Goal: Browse casually

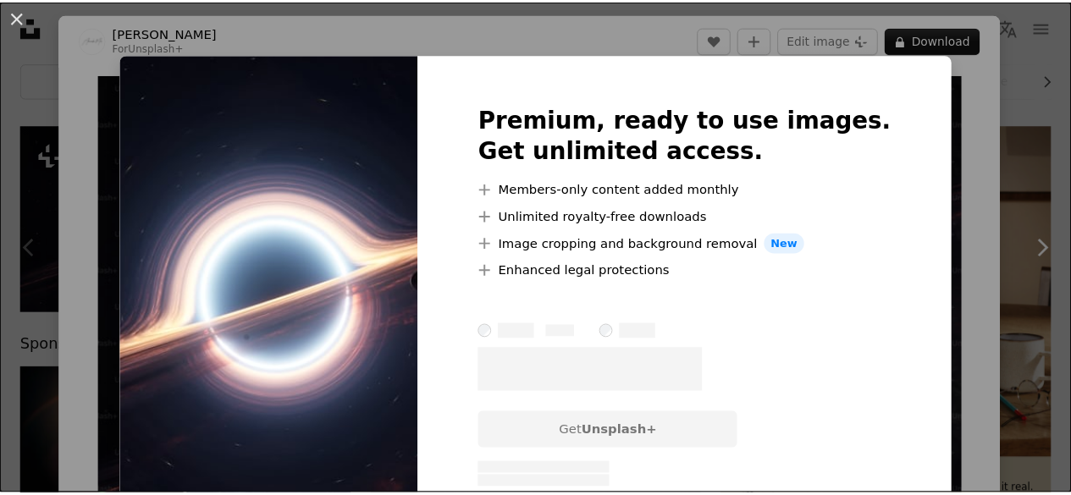
scroll to position [73, 0]
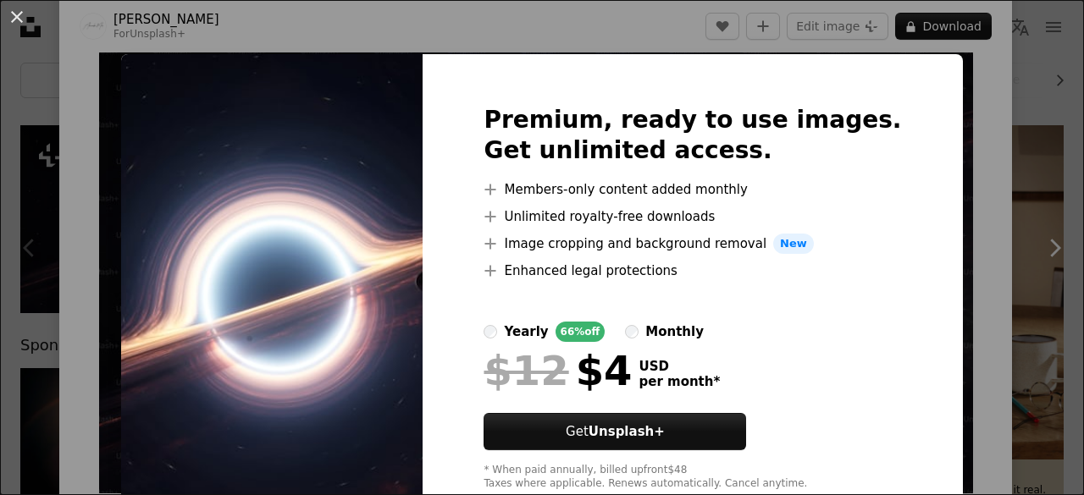
click at [940, 162] on div "An X shape Premium, ready to use images. Get unlimited access. A plus sign Memb…" at bounding box center [542, 247] width 1084 height 495
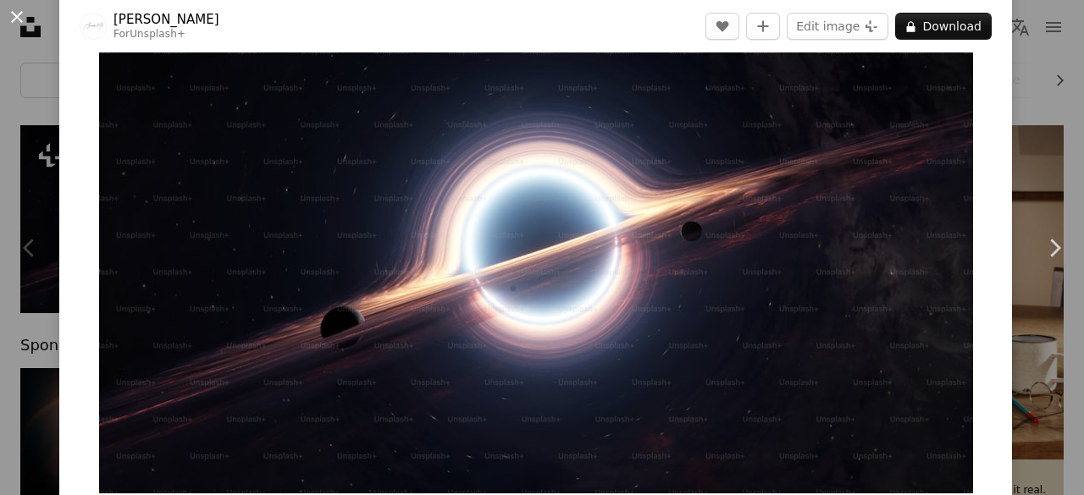
click at [20, 27] on button "An X shape" at bounding box center [17, 17] width 20 height 20
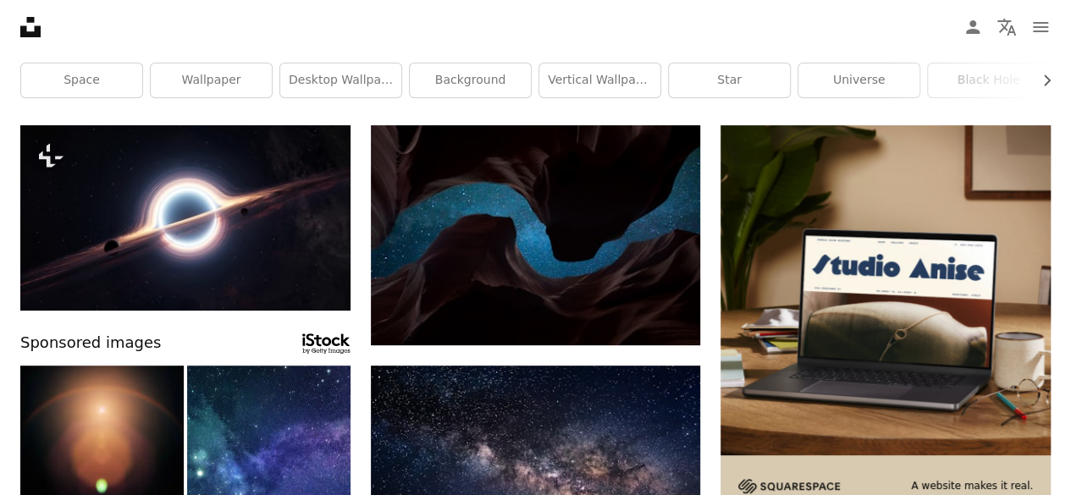
click at [19, 27] on icon "Unsplash logo Unsplash Home" at bounding box center [31, 27] width 34 height 34
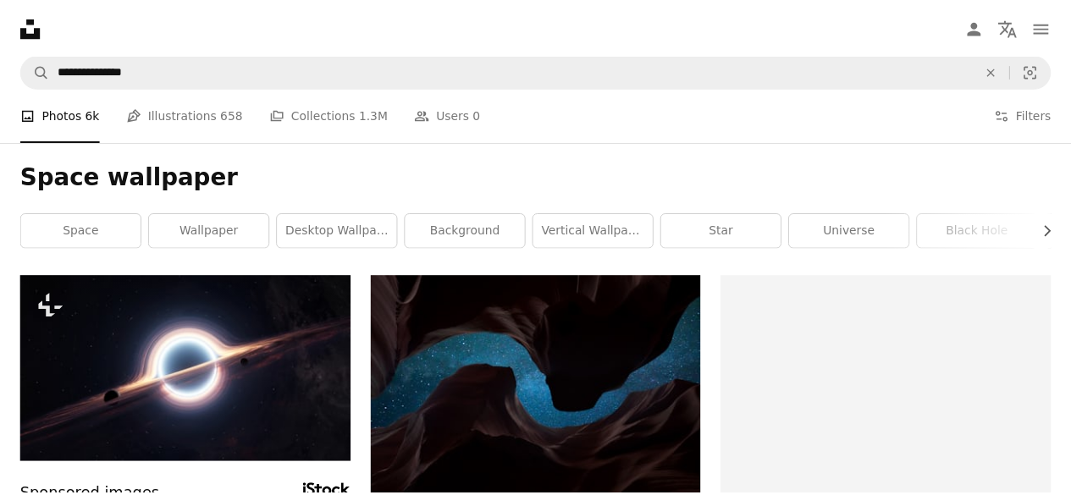
scroll to position [151, 0]
